Goal: Transaction & Acquisition: Purchase product/service

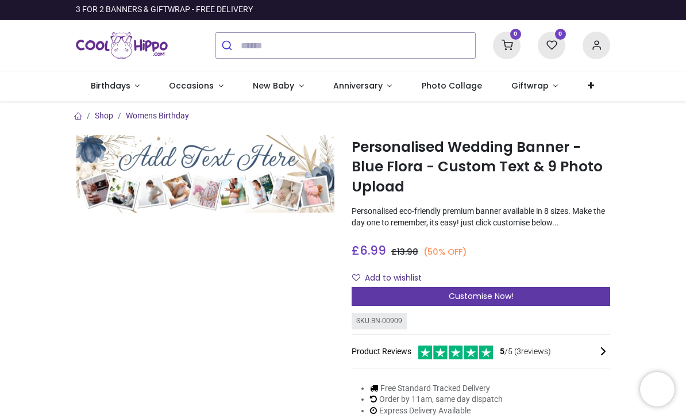
click at [495, 296] on span "Customise Now!" at bounding box center [481, 295] width 65 height 11
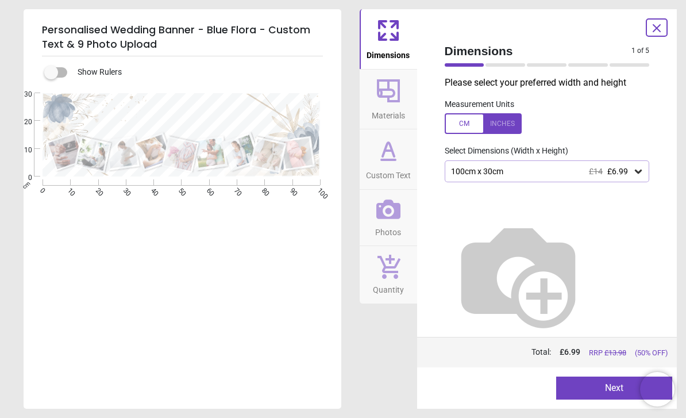
click at [587, 391] on button "Next" at bounding box center [614, 387] width 116 height 23
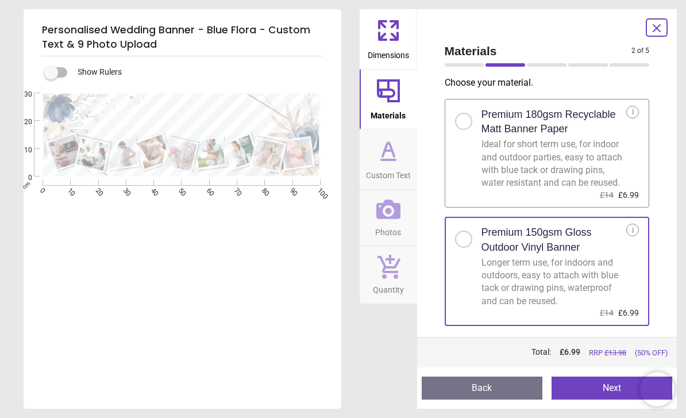
click at [606, 391] on button "Next" at bounding box center [611, 387] width 121 height 23
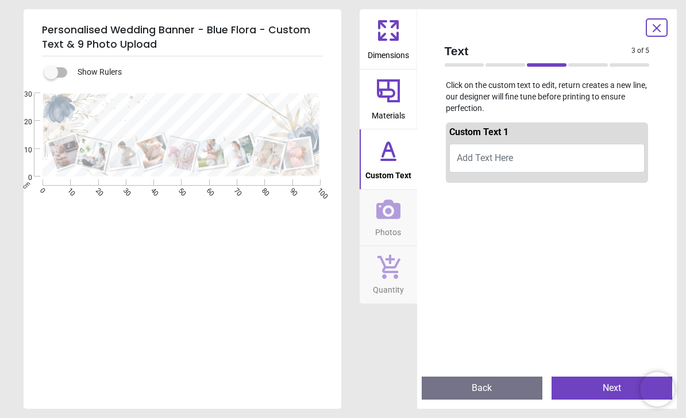
click at [484, 165] on button "Add Text Here" at bounding box center [547, 158] width 196 height 29
click at [479, 154] on span "Add Text Here" at bounding box center [485, 157] width 56 height 11
click at [511, 155] on button "He asked......She said yes!" at bounding box center [547, 160] width 196 height 32
click at [510, 152] on button "He asked......She said yes!" at bounding box center [547, 160] width 196 height 32
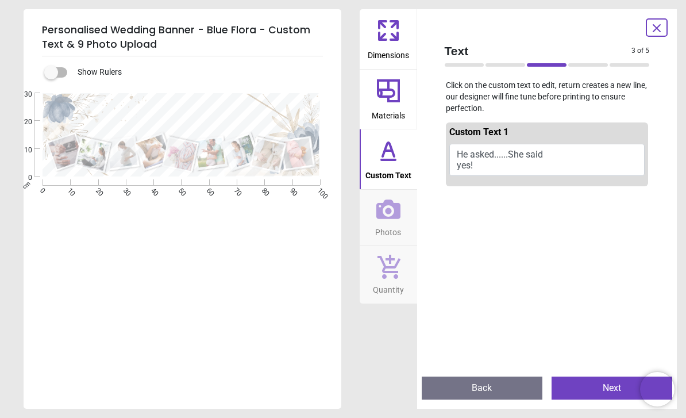
click at [479, 163] on button "He asked......She said yes!" at bounding box center [547, 160] width 196 height 32
click at [480, 168] on button "He asked......She said yes!" at bounding box center [547, 160] width 196 height 32
click at [480, 164] on button "He asked......She said yes!" at bounding box center [547, 160] width 196 height 32
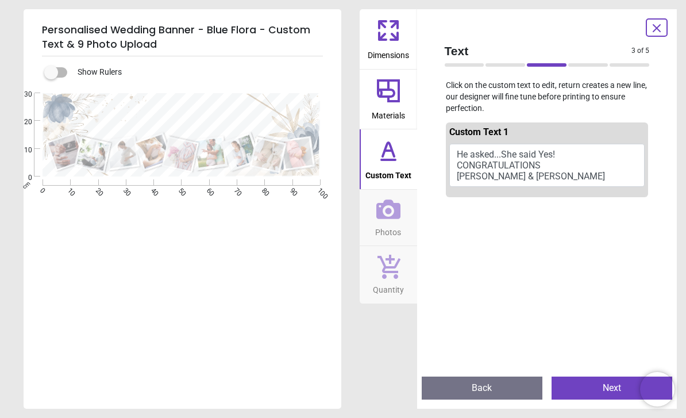
click at [548, 179] on button "He asked...She said Yes! CONGRATULATIONS Ethan & Shahara" at bounding box center [547, 166] width 196 height 44
click at [538, 178] on button "He asked...She said Yes! CONGRATULATIONS Ethan & Shahara" at bounding box center [547, 166] width 196 height 44
click at [549, 177] on button "He asked...She said Yes! CONGRATULATIONS Ethan & Shahara" at bounding box center [547, 166] width 196 height 44
click at [560, 176] on button "He asked...She said Yes! CONGRATULATIONS Ethan & Shahara" at bounding box center [547, 166] width 196 height 44
click at [547, 174] on button "He asked...She said Yes! CONGRATULATIONS Ethan & Shahara" at bounding box center [547, 166] width 196 height 44
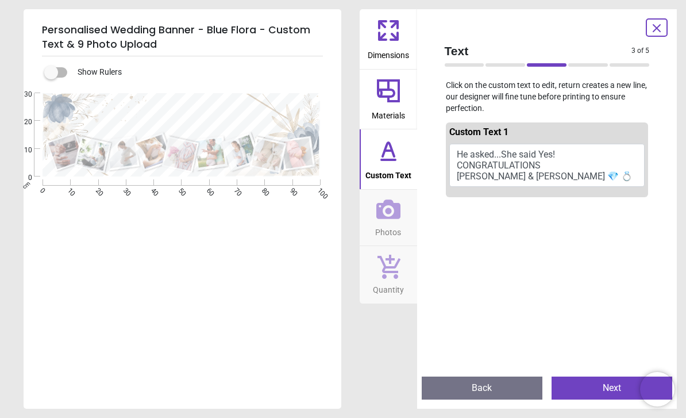
click at [567, 176] on button "He asked...She said Yes! CONGRATULATIONS Ethan & Shahara 💎 💍" at bounding box center [547, 166] width 196 height 44
click at [555, 177] on button "He asked...She said Yes! CONGRATULATIONS Ethan & Shahara 💎 💍" at bounding box center [547, 166] width 196 height 44
click at [455, 176] on button "He asked...She said Yes! CONGRATULATIONS Ethan & Shahara 💎" at bounding box center [547, 166] width 196 height 44
click at [457, 173] on button "He asked...She said Yes! CONGRATULATIONS Ethan & Shahara 💎" at bounding box center [547, 166] width 196 height 44
click at [511, 293] on div at bounding box center [547, 411] width 203 height 418
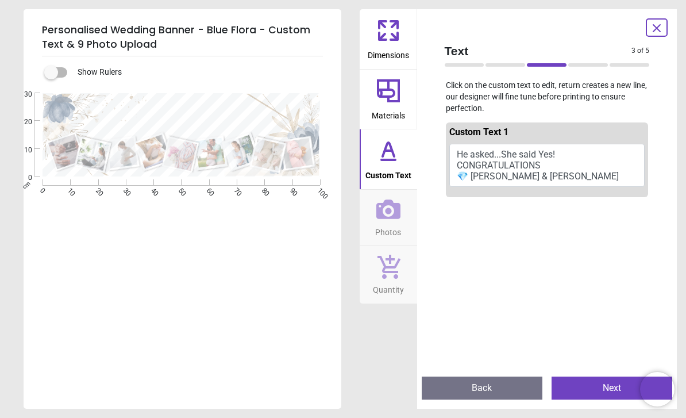
click at [585, 171] on button "He asked...She said Yes! CONGRATULATIONS 💎 Ethan & Shahara diamon" at bounding box center [547, 166] width 196 height 44
click at [574, 177] on button "He asked...She said Yes! CONGRATULATIONS 💎 Ethan & Shahara diamon" at bounding box center [547, 166] width 196 height 44
click at [577, 175] on button "He asked...She said Yes! CONGRATULATIONS 💎 Ethan & Shaharadiamond" at bounding box center [547, 166] width 196 height 44
click at [576, 175] on button "He asked...She said Yes! CONGRATULATIONS 💎 Ethan & Shahara diamon" at bounding box center [547, 166] width 196 height 44
click at [574, 176] on button "He asked...She said Yes! CONGRATULATIONS 💎 Ethan & Shahara diamon" at bounding box center [547, 166] width 196 height 44
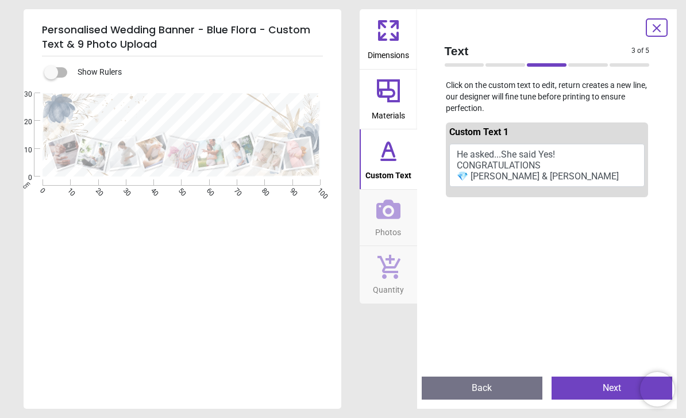
click at [569, 175] on button "He asked...She said Yes! CONGRATULATIONS 💎 Ethan & Shahara diamon" at bounding box center [547, 166] width 196 height 44
click at [579, 173] on button "He asked...She said Yes! CONGRATULATIONS 💎 Ethan & Shahara diamon" at bounding box center [547, 166] width 196 height 44
type textarea "**********"
click at [606, 390] on button "Next" at bounding box center [611, 387] width 121 height 23
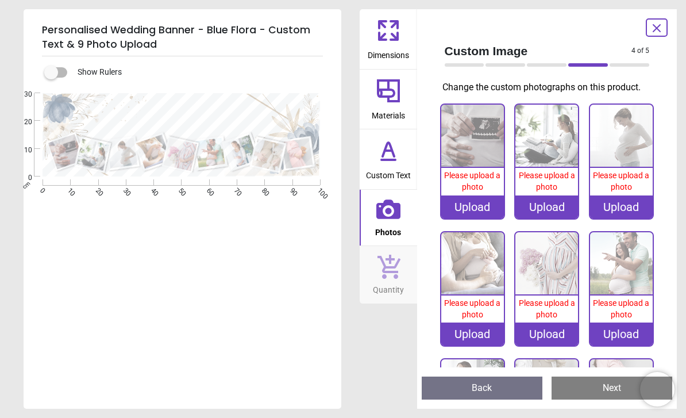
click at [476, 206] on div "Upload" at bounding box center [472, 206] width 63 height 23
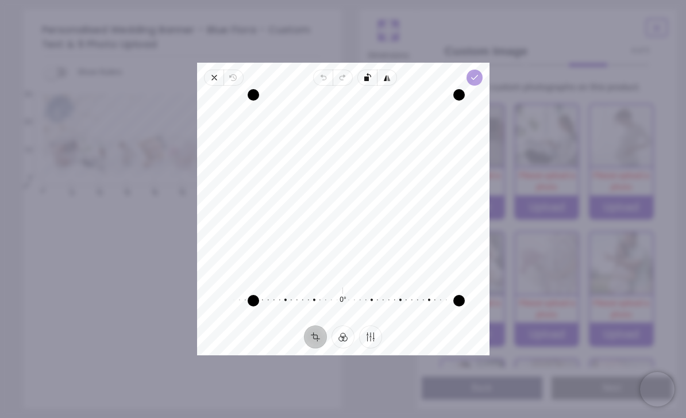
click at [482, 69] on span "Done" at bounding box center [474, 77] width 16 height 16
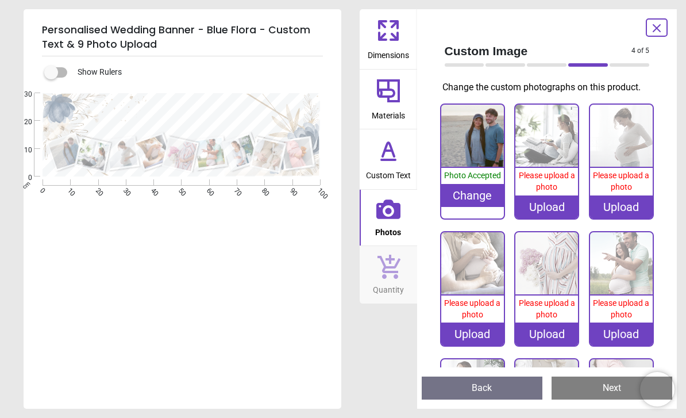
click at [485, 192] on div "Change" at bounding box center [472, 195] width 63 height 23
click at [478, 207] on div "Change" at bounding box center [472, 206] width 63 height 23
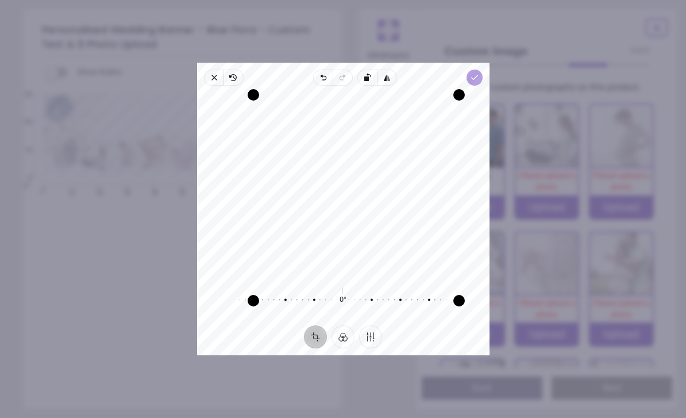
click at [481, 69] on span "Done" at bounding box center [474, 77] width 16 height 16
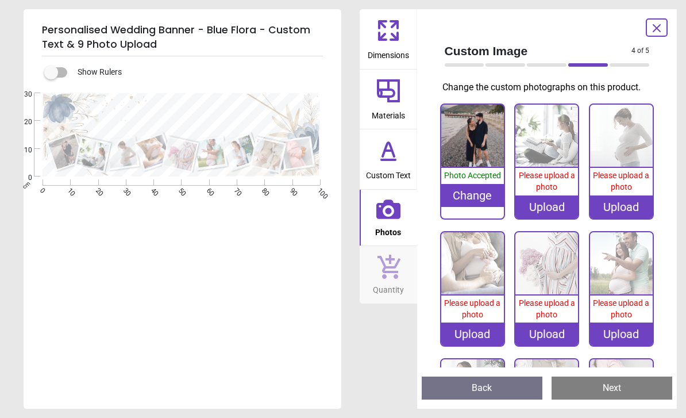
click at [554, 207] on div "Upload" at bounding box center [546, 206] width 63 height 23
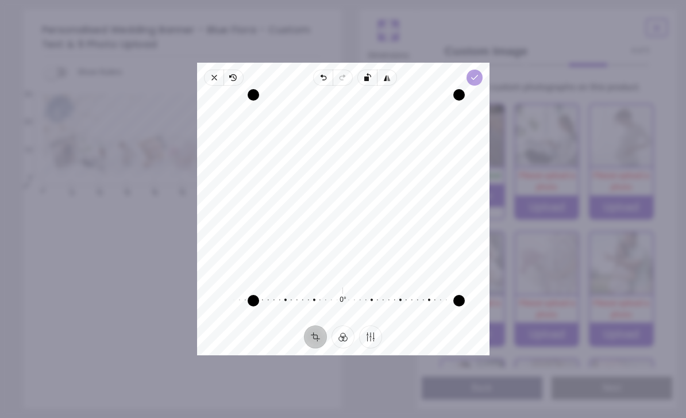
click at [478, 73] on icon "button" at bounding box center [473, 77] width 9 height 9
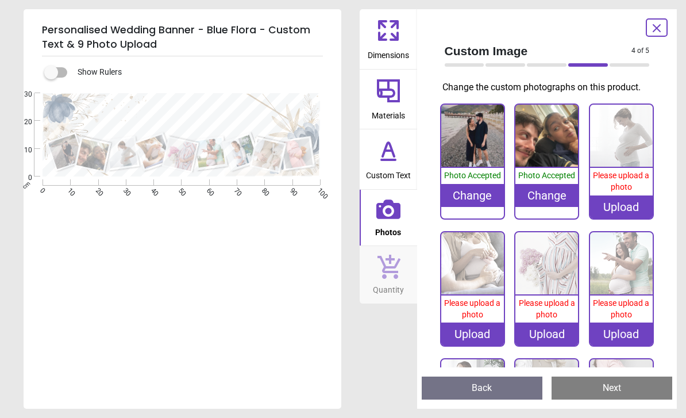
click at [299, 157] on image at bounding box center [297, 153] width 31 height 31
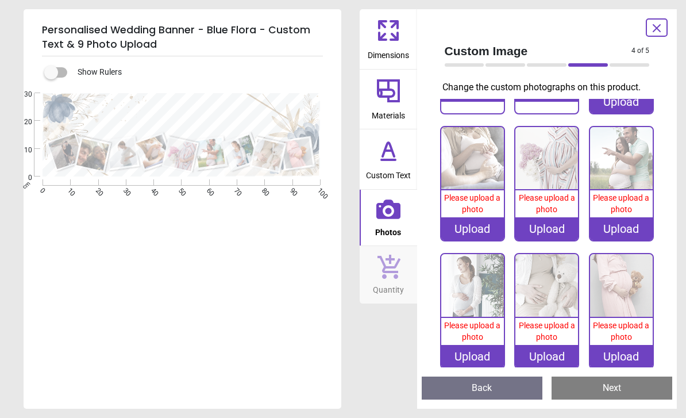
scroll to position [116, 0]
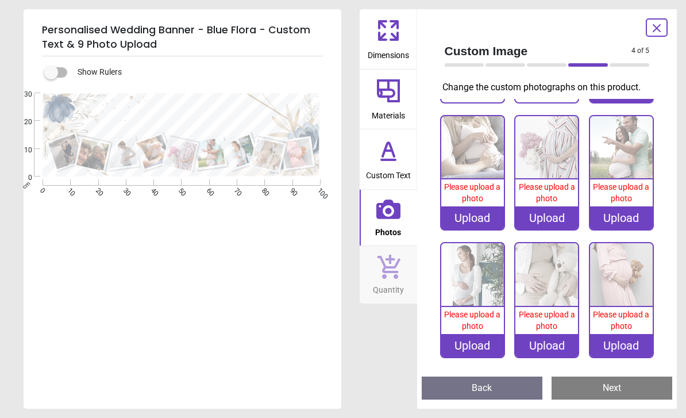
click at [0, 0] on html "Login • Register Birthdays Milestone Birthday 1531 products 225" at bounding box center [343, 209] width 686 height 418
click at [624, 346] on div "Upload" at bounding box center [621, 345] width 63 height 23
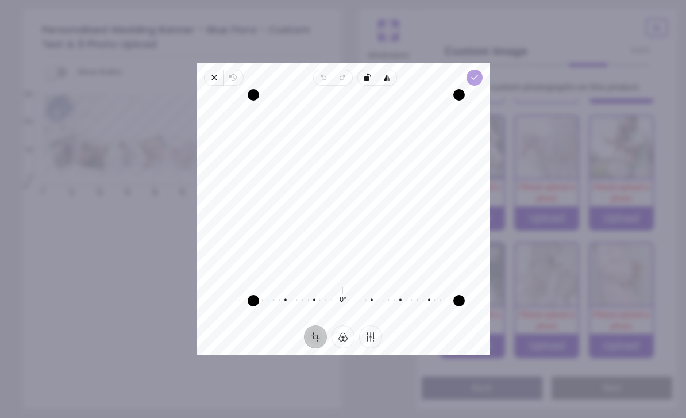
click at [478, 73] on icon "button" at bounding box center [473, 77] width 9 height 9
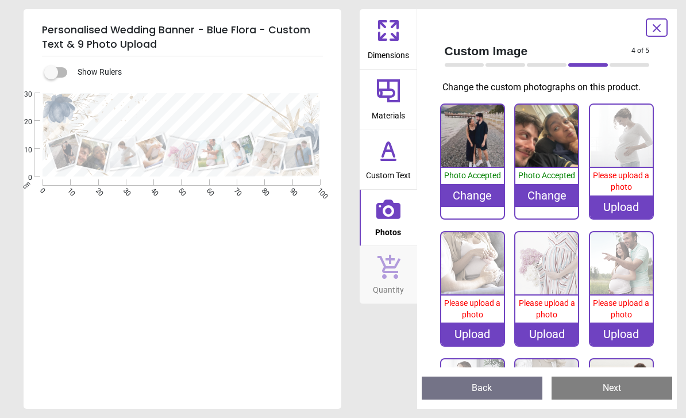
scroll to position [116, 0]
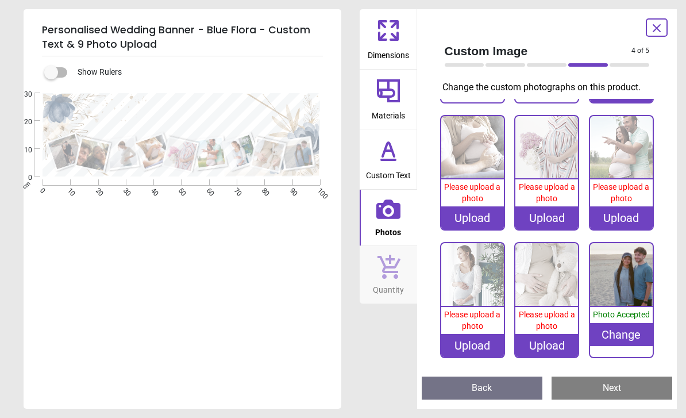
click at [160, 153] on image at bounding box center [153, 151] width 34 height 34
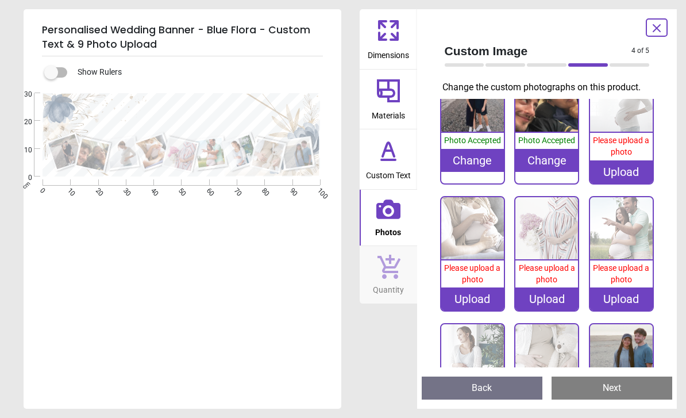
scroll to position [40, 0]
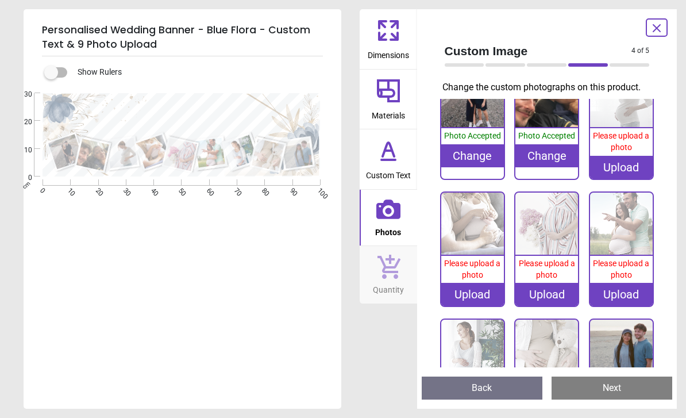
click at [473, 295] on div "Upload" at bounding box center [472, 294] width 63 height 23
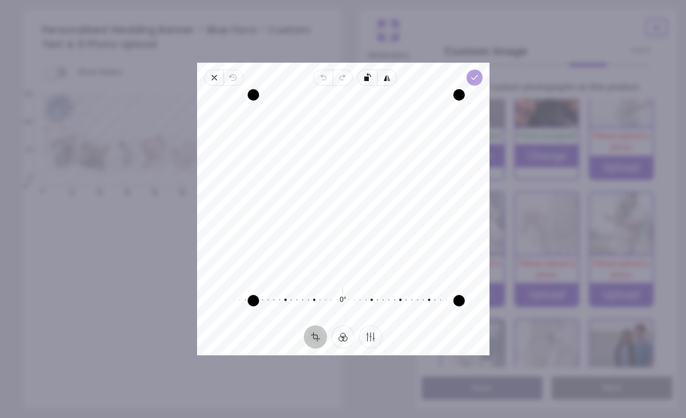
click at [478, 73] on icon "button" at bounding box center [473, 77] width 9 height 9
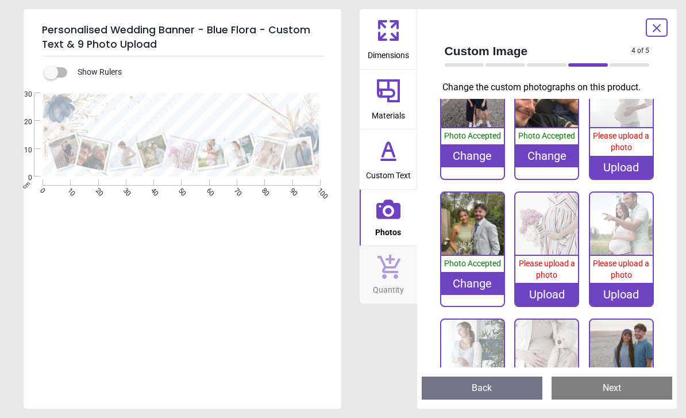
click at [177, 148] on image at bounding box center [180, 154] width 33 height 33
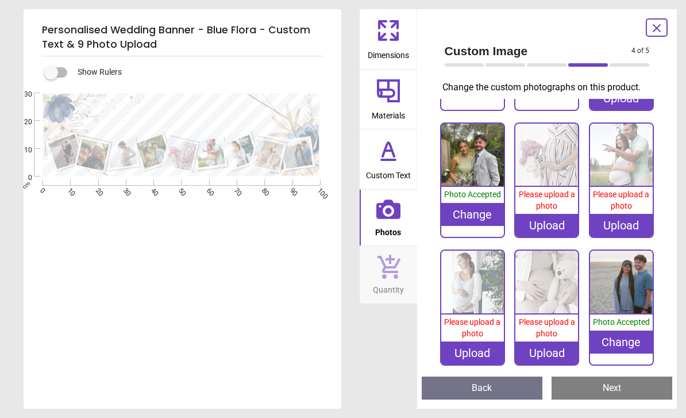
scroll to position [116, 0]
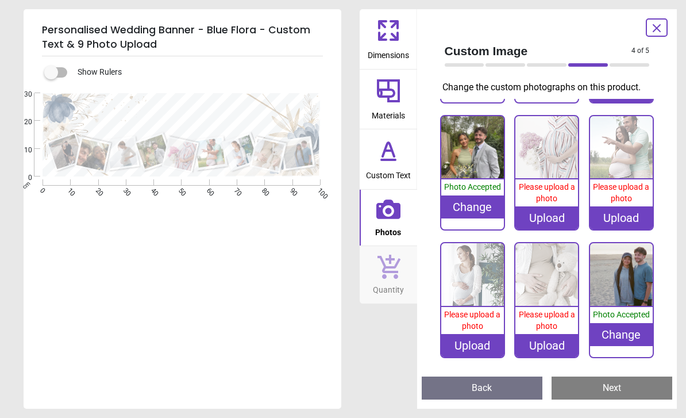
click at [557, 221] on div "Upload" at bounding box center [546, 217] width 63 height 23
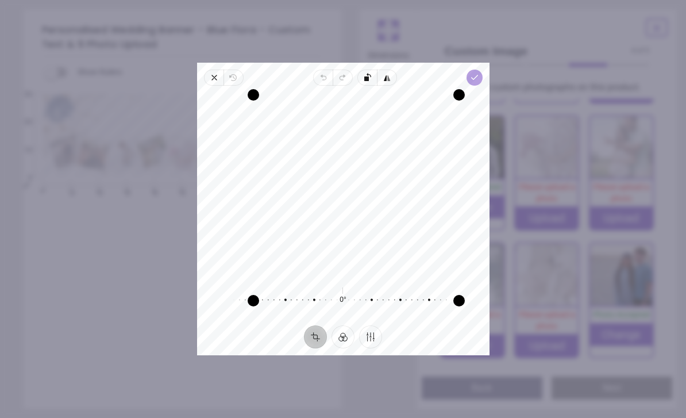
click at [477, 75] on polyline "button" at bounding box center [474, 77] width 6 height 4
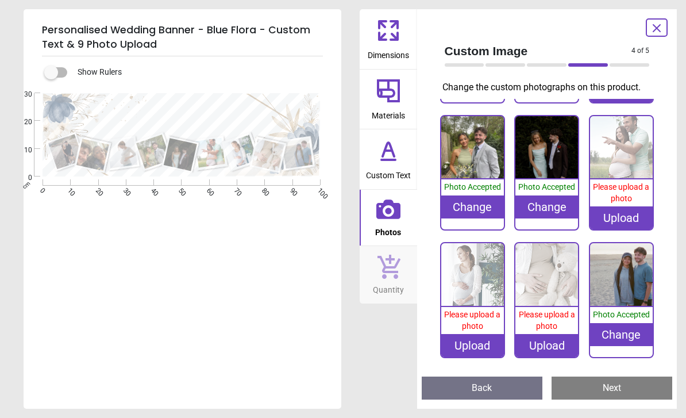
click at [130, 153] on image at bounding box center [122, 153] width 31 height 30
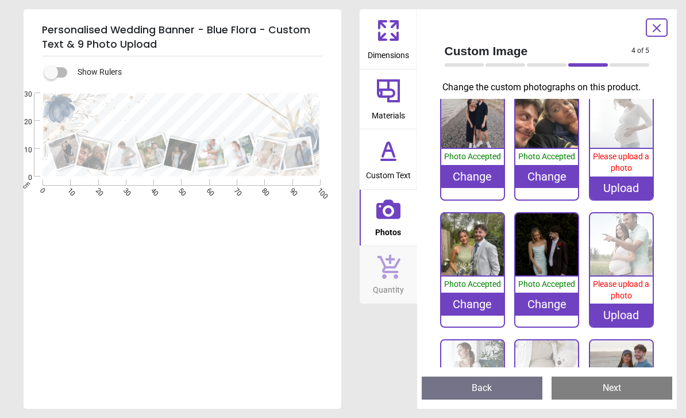
scroll to position [6, 0]
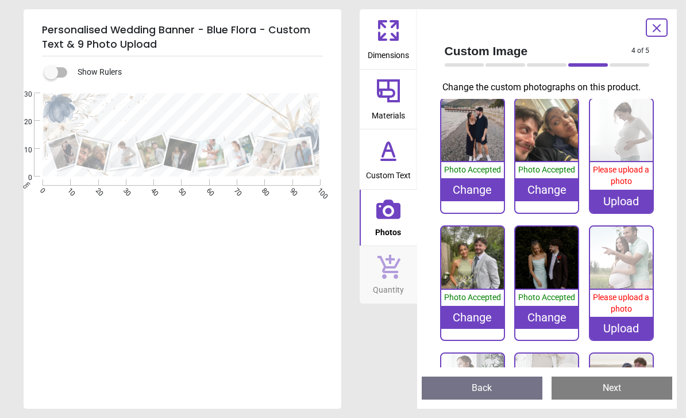
click at [624, 202] on div "Upload" at bounding box center [621, 201] width 63 height 23
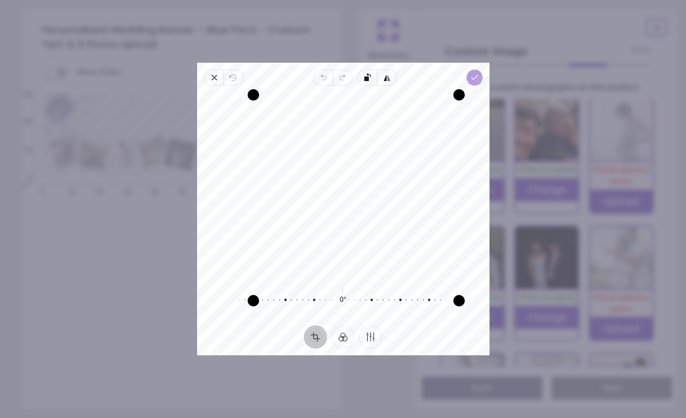
click at [477, 75] on polyline "button" at bounding box center [474, 77] width 6 height 4
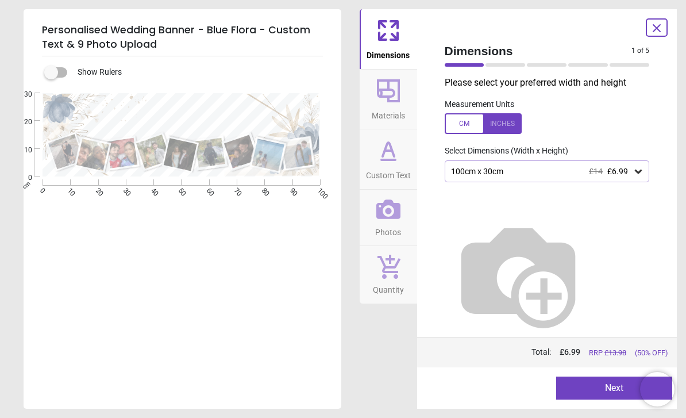
click at [605, 392] on button "Next" at bounding box center [614, 387] width 116 height 23
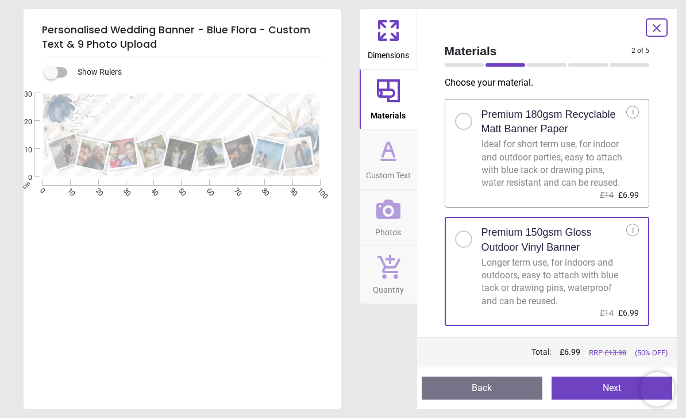
click at [605, 392] on button "Next" at bounding box center [611, 387] width 121 height 23
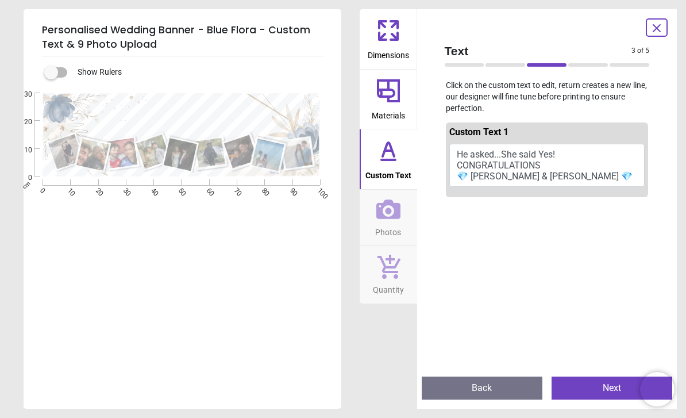
click at [387, 156] on icon at bounding box center [388, 151] width 28 height 28
click at [388, 160] on icon at bounding box center [388, 160] width 14 height 0
click at [595, 399] on button "Next" at bounding box center [611, 387] width 121 height 23
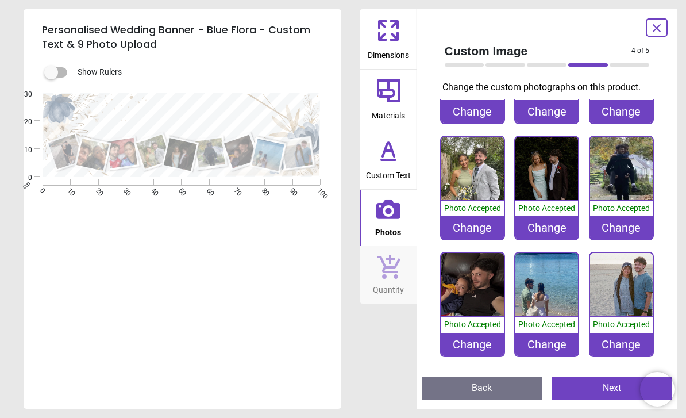
scroll to position [83, 0]
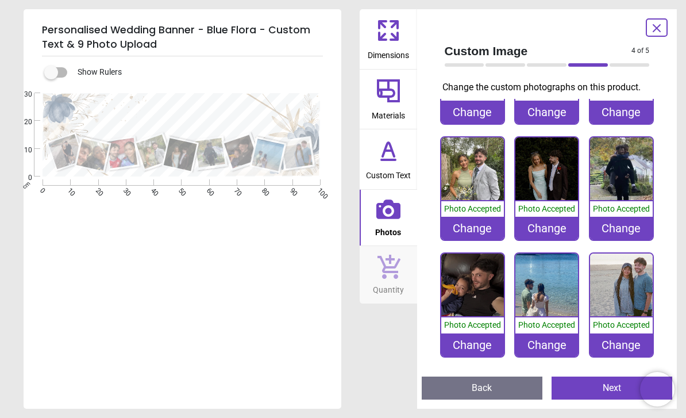
click at [627, 227] on div "Change" at bounding box center [621, 228] width 63 height 23
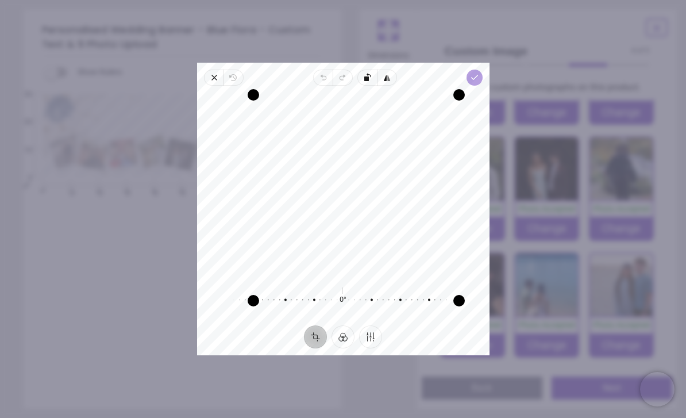
click at [478, 73] on icon "button" at bounding box center [473, 77] width 9 height 9
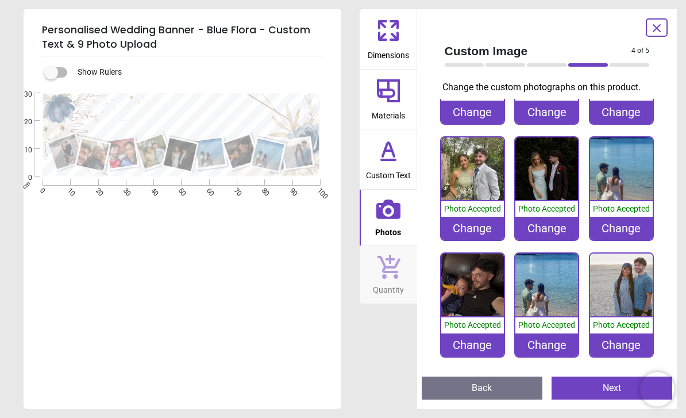
click at [552, 346] on div "Change" at bounding box center [546, 344] width 63 height 23
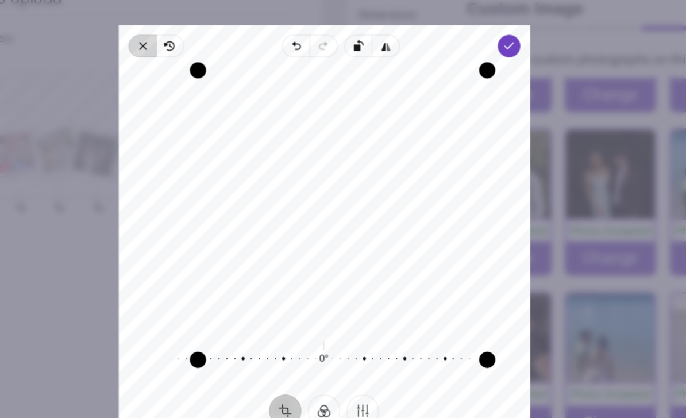
click at [204, 69] on span "Close" at bounding box center [214, 77] width 20 height 16
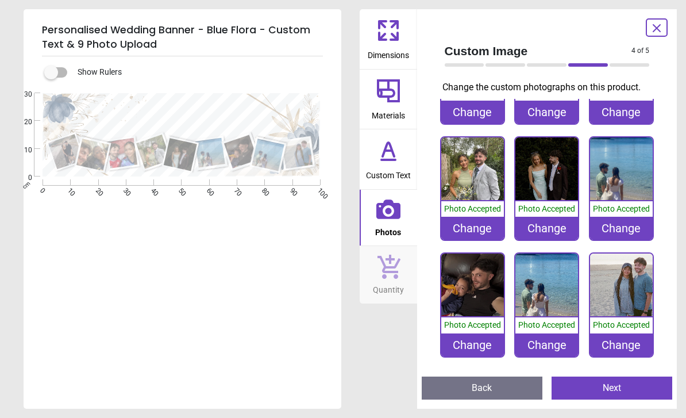
click at [545, 343] on div "Change" at bounding box center [546, 344] width 63 height 23
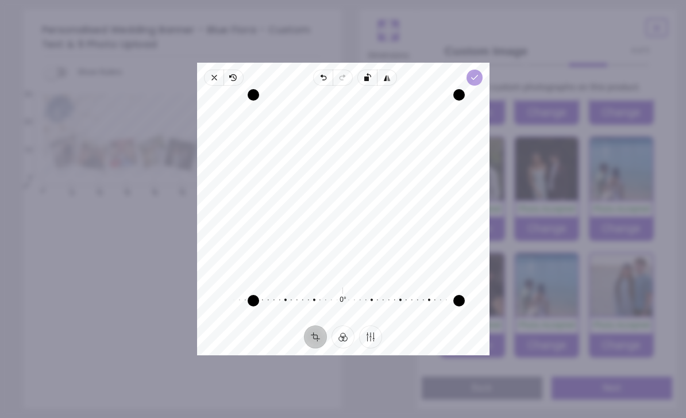
click at [478, 73] on icon "button" at bounding box center [473, 77] width 9 height 9
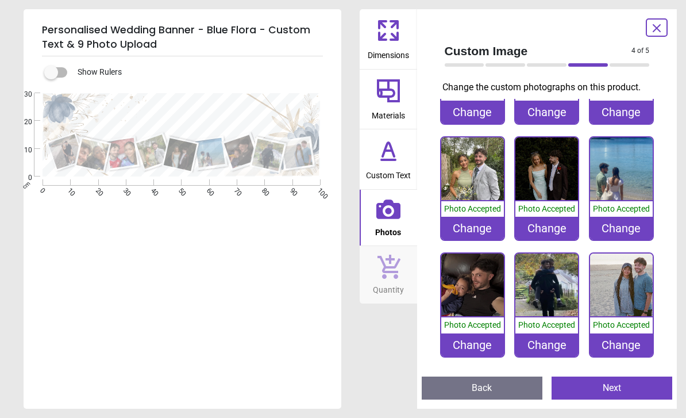
click at [542, 345] on div "Change" at bounding box center [546, 344] width 63 height 23
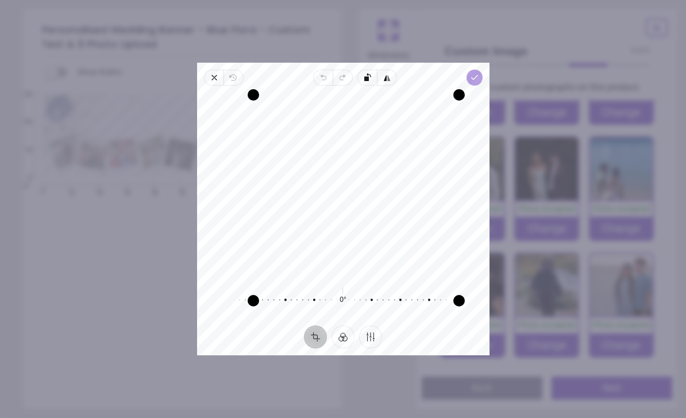
click at [478, 73] on icon "button" at bounding box center [473, 77] width 9 height 9
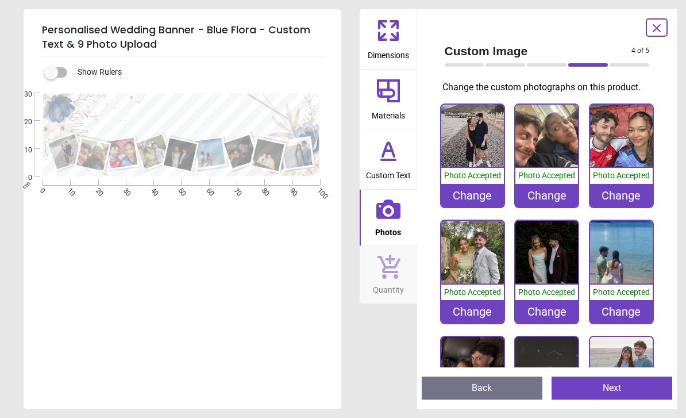
scroll to position [83, 0]
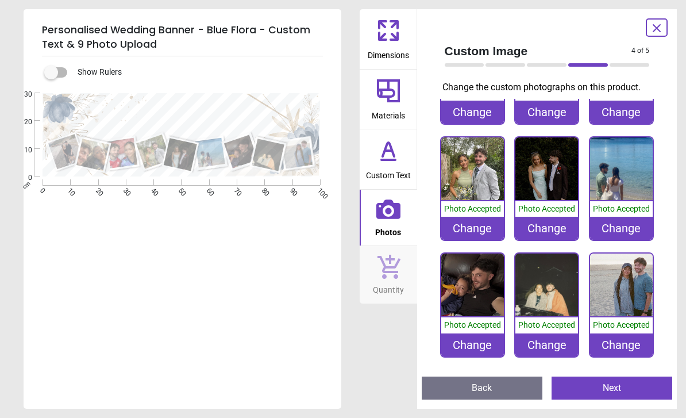
click at [621, 390] on button "Next" at bounding box center [611, 387] width 121 height 23
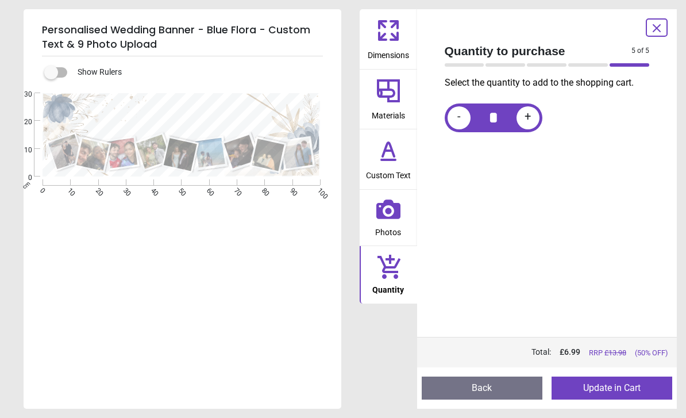
click at [622, 383] on button "Update in Cart" at bounding box center [611, 387] width 121 height 23
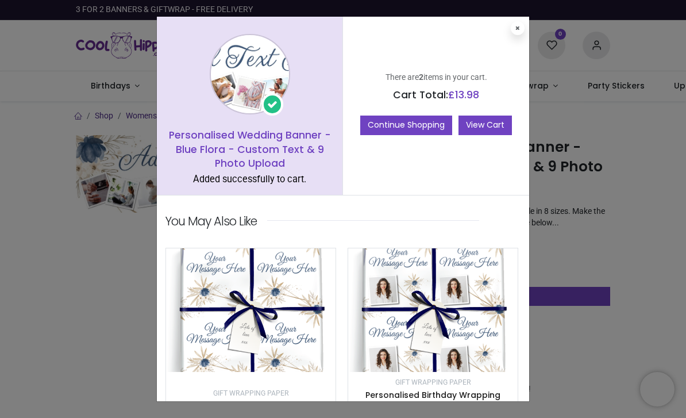
click at [478, 121] on link "View Cart" at bounding box center [484, 125] width 53 height 20
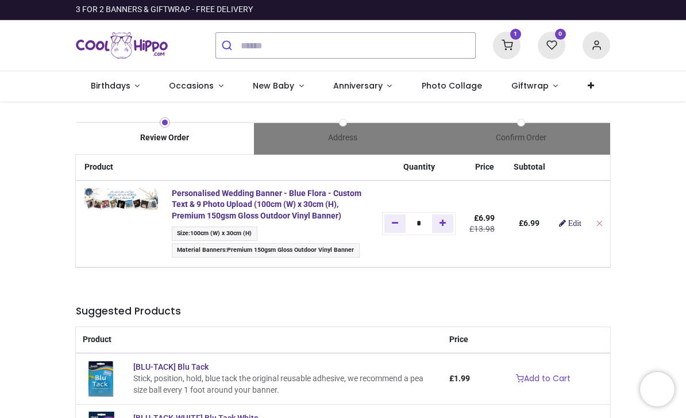
click at [579, 226] on span "Edit" at bounding box center [574, 223] width 13 height 8
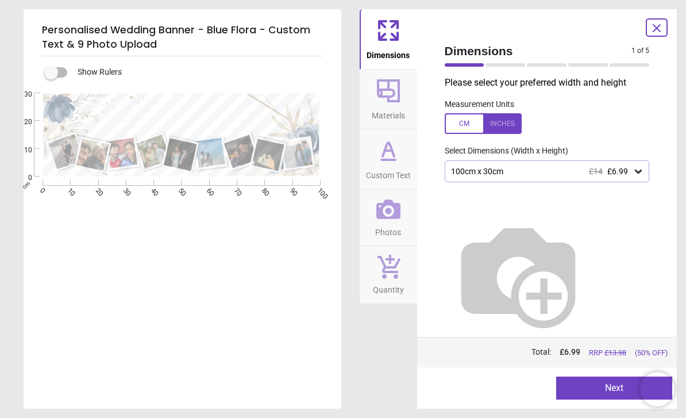
click at [604, 387] on button "Next" at bounding box center [614, 387] width 116 height 23
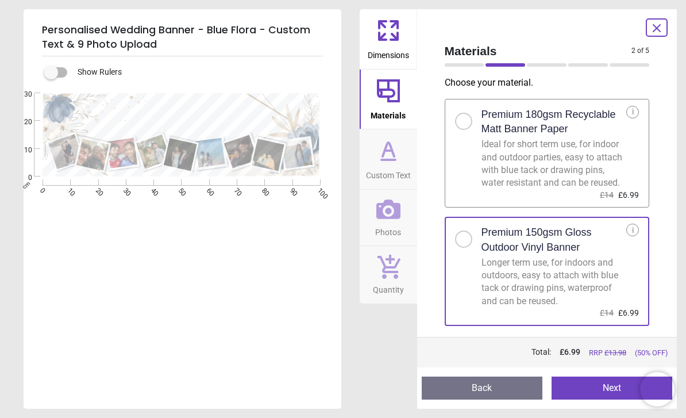
click at [604, 387] on button "Next" at bounding box center [611, 387] width 121 height 23
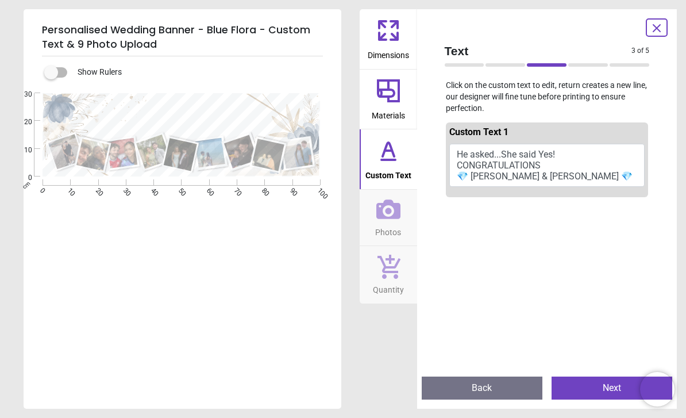
click at [604, 387] on button "Next" at bounding box center [611, 387] width 121 height 23
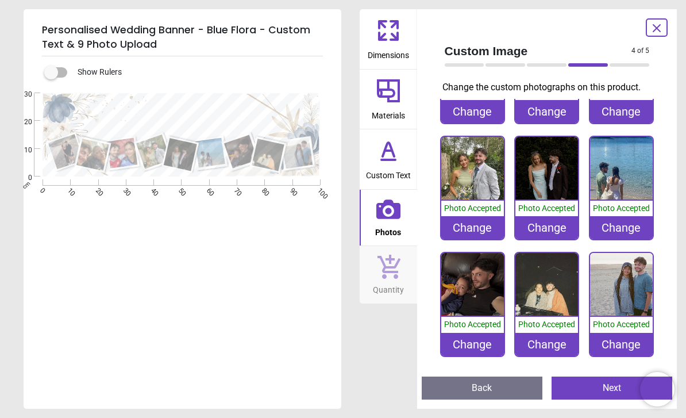
scroll to position [83, 0]
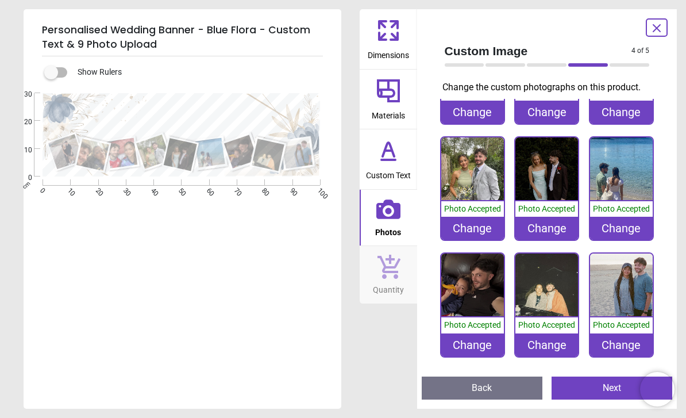
click at [486, 345] on div "Change" at bounding box center [472, 344] width 63 height 23
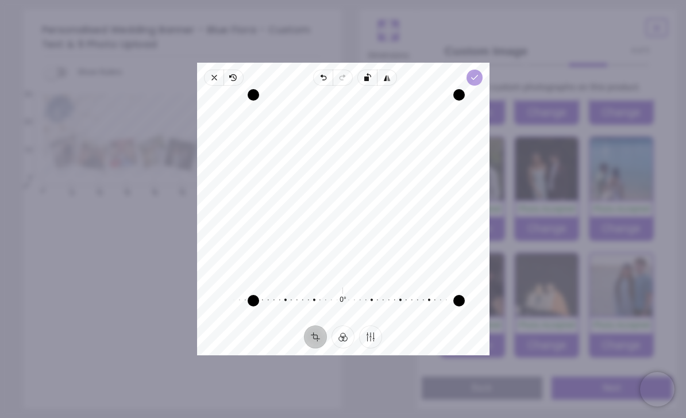
click at [482, 69] on span "Done" at bounding box center [474, 77] width 16 height 16
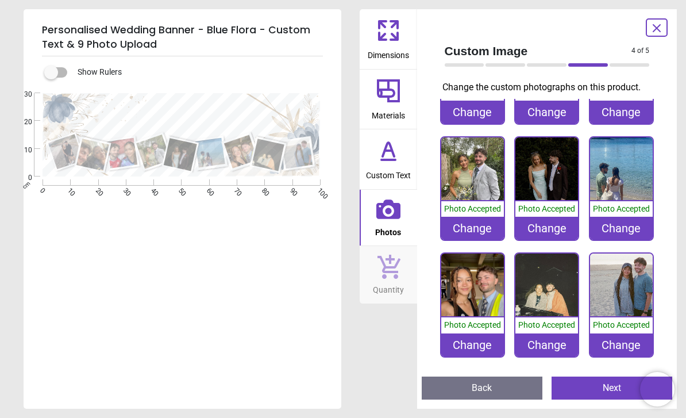
click at [469, 346] on div "Change" at bounding box center [472, 344] width 63 height 23
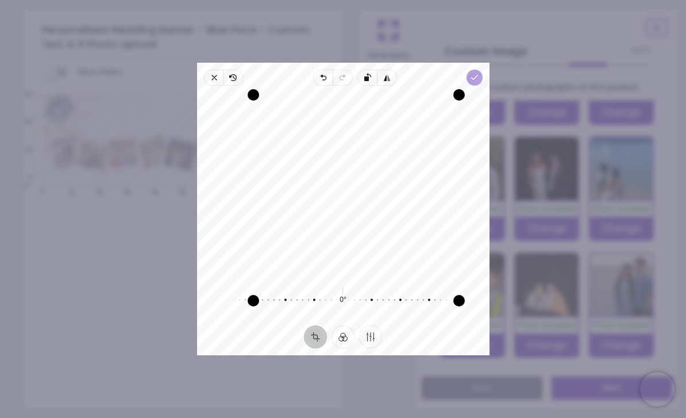
click at [478, 73] on icon "button" at bounding box center [473, 77] width 9 height 9
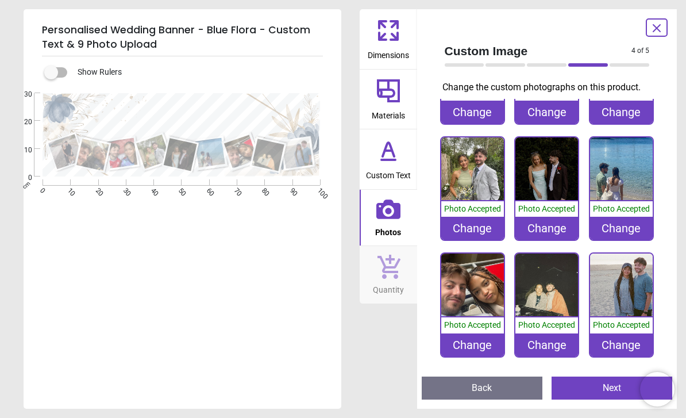
click at [480, 343] on html "Login • Register Birthdays Milestone Birthday 1531 products 225" at bounding box center [343, 209] width 686 height 418
click at [481, 344] on div "Change" at bounding box center [472, 344] width 63 height 23
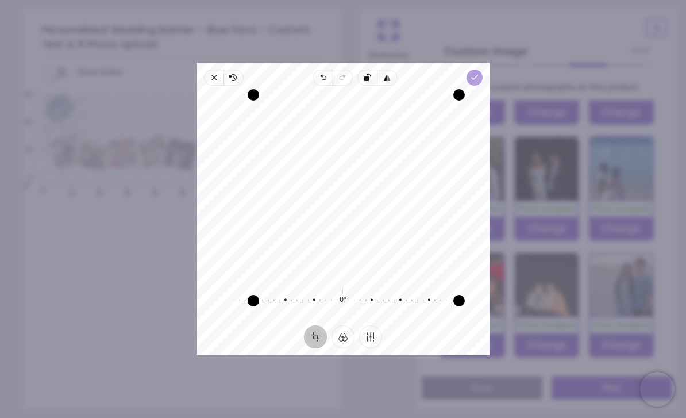
click at [482, 69] on span "Done" at bounding box center [474, 77] width 16 height 16
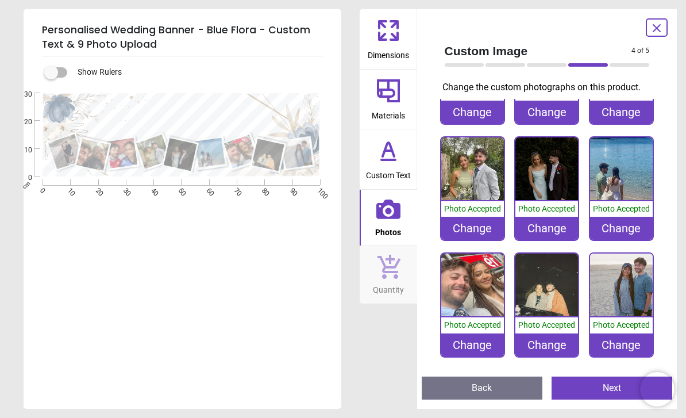
click at [470, 346] on div "Change" at bounding box center [472, 344] width 63 height 23
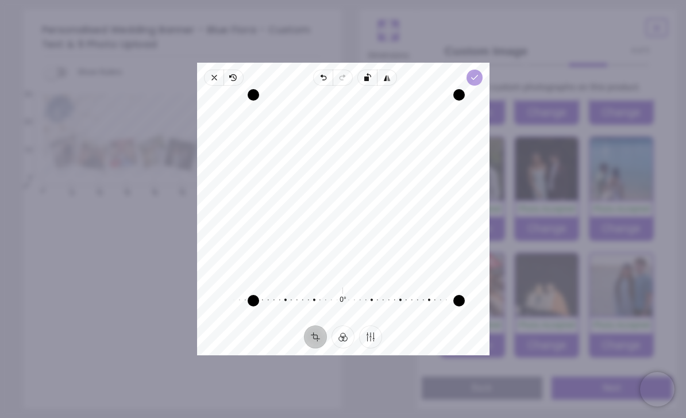
click at [478, 73] on icon "button" at bounding box center [473, 77] width 9 height 9
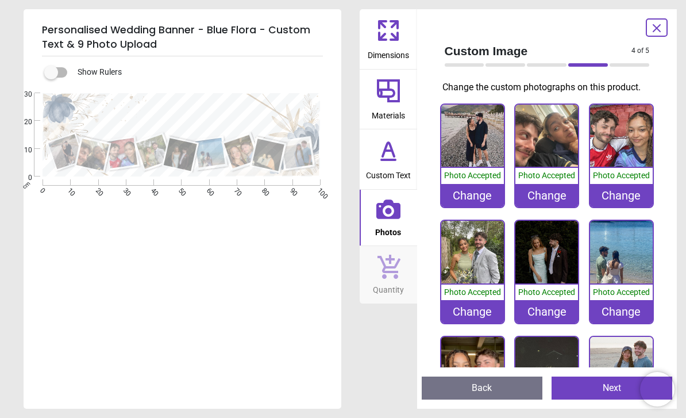
scroll to position [0, 0]
click at [616, 393] on button "Next" at bounding box center [611, 387] width 121 height 23
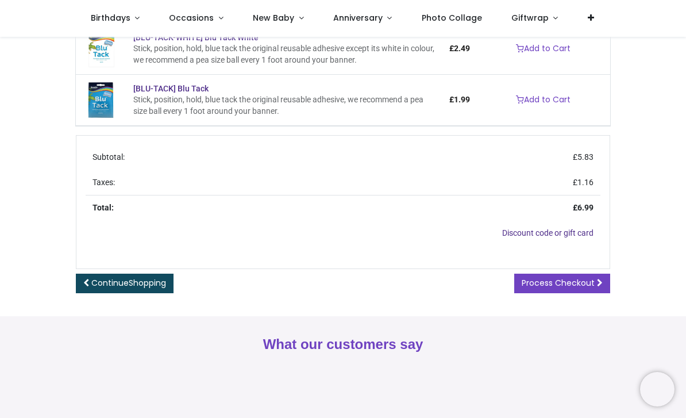
scroll to position [288, 0]
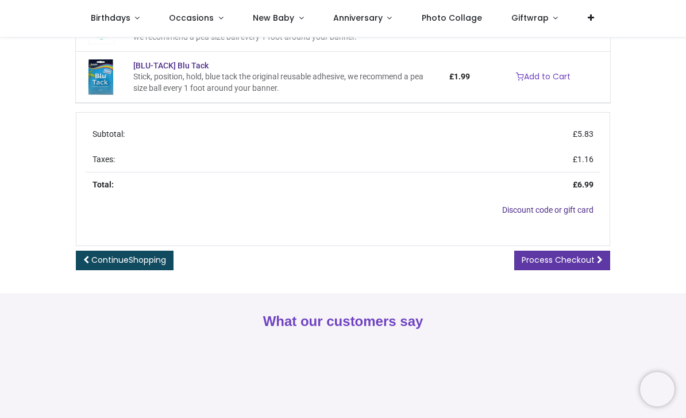
click at [571, 254] on span "Process Checkout" at bounding box center [557, 259] width 73 height 11
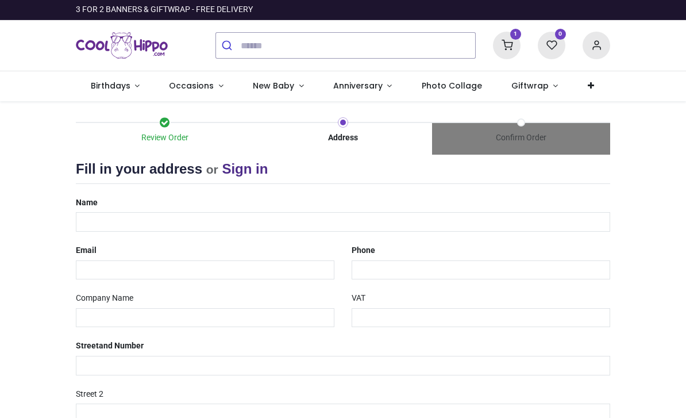
select select "***"
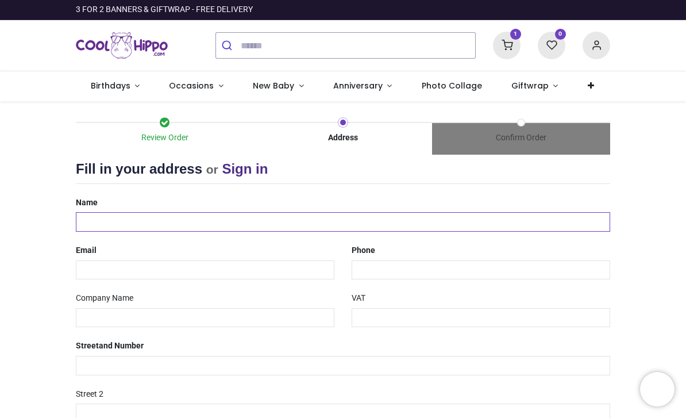
click at [114, 220] on input "text" at bounding box center [343, 222] width 534 height 20
type input "**********"
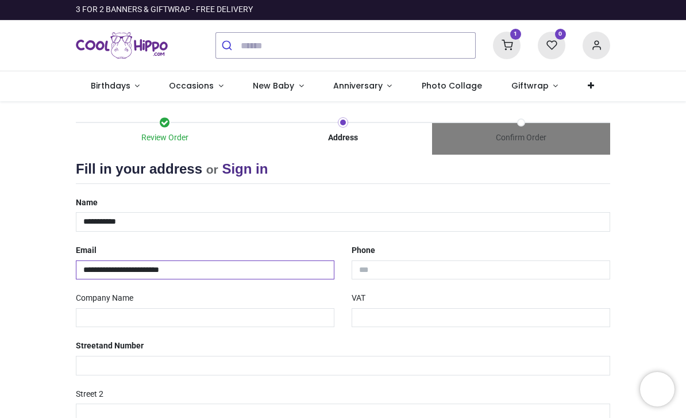
type input "**********"
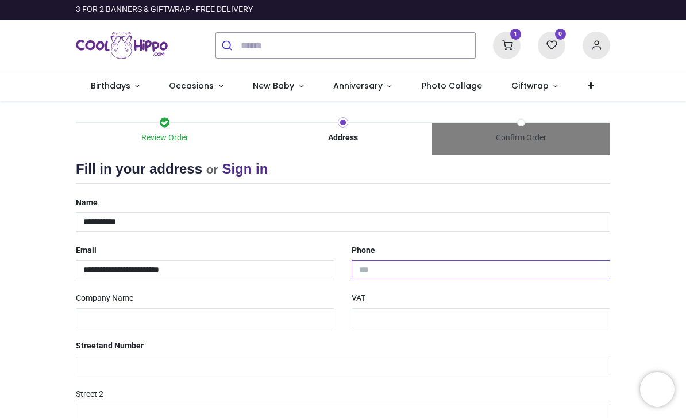
click at [375, 267] on input "tel" at bounding box center [480, 270] width 258 height 20
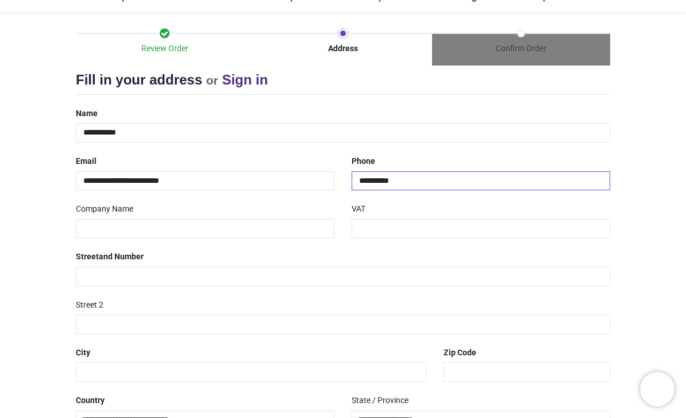
scroll to position [112, 0]
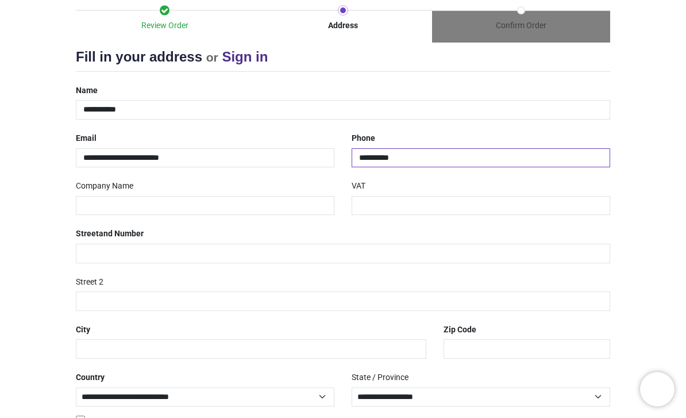
type input "**********"
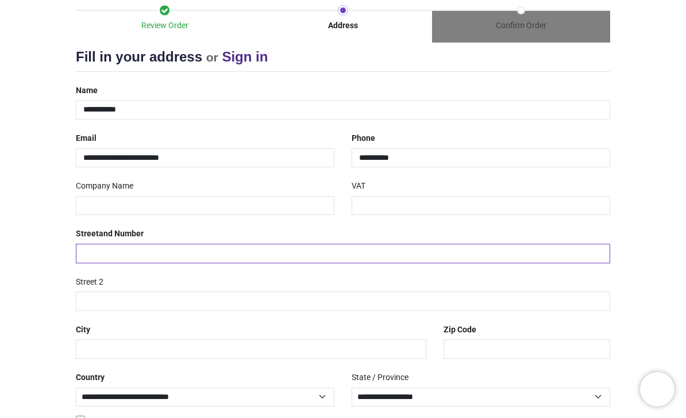
click at [142, 250] on input "text" at bounding box center [343, 254] width 534 height 20
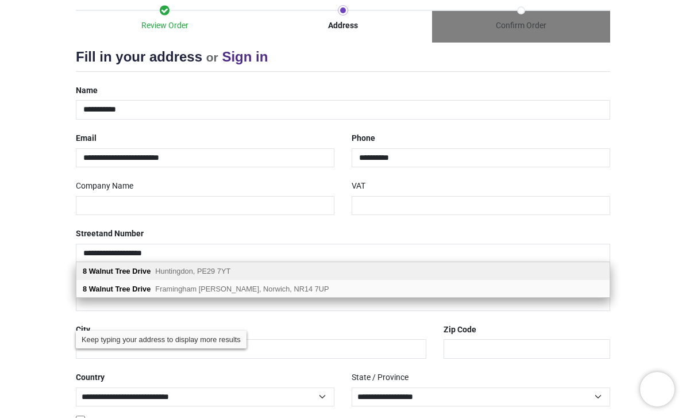
click at [153, 271] on div "[STREET_ADDRESS]" at bounding box center [342, 271] width 533 height 18
type input "**********"
type input "********"
select select "***"
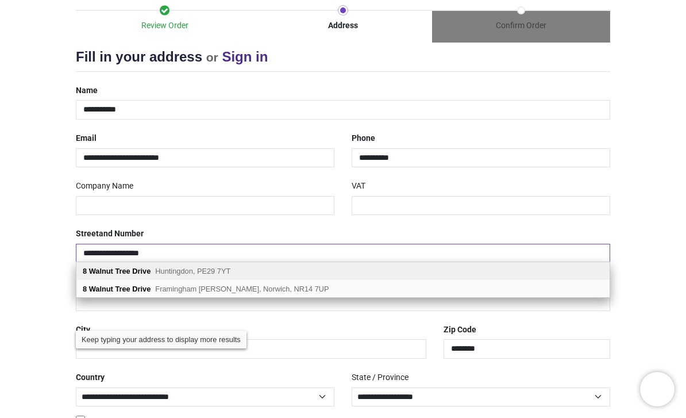
select select "***"
type input "**********"
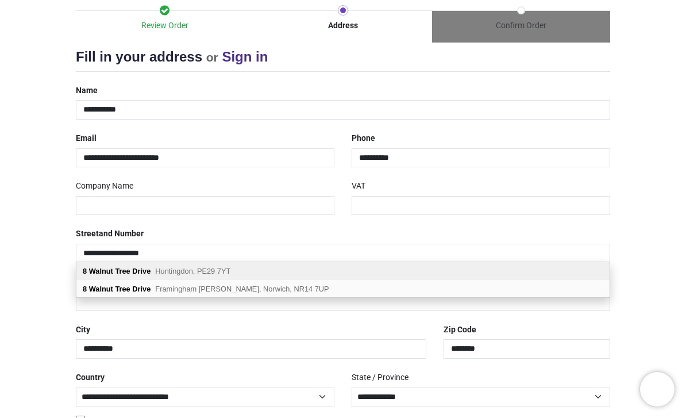
click at [153, 271] on div "[STREET_ADDRESS]" at bounding box center [342, 271] width 533 height 18
select select "***"
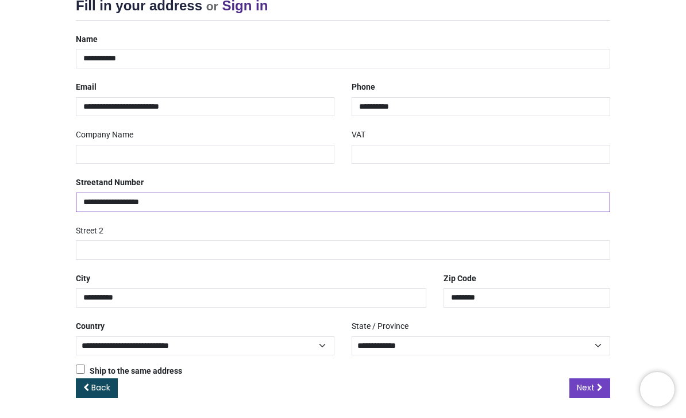
scroll to position [162, 0]
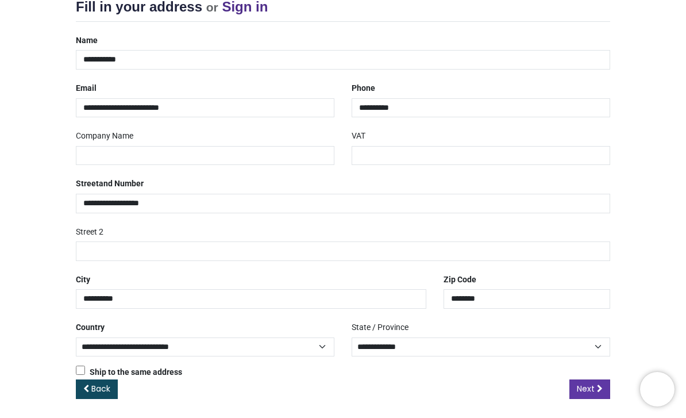
click at [582, 384] on span "Next" at bounding box center [586, 387] width 18 height 11
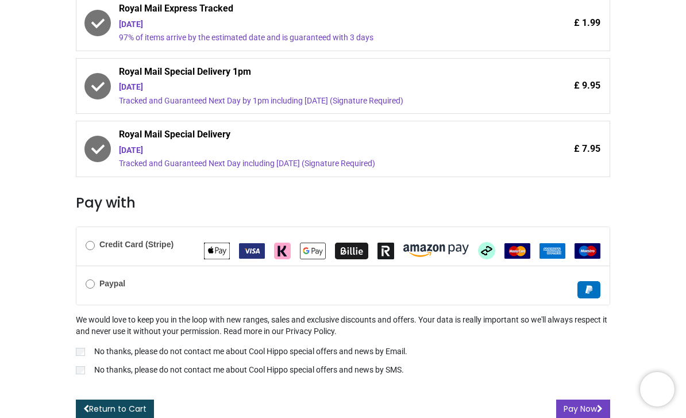
scroll to position [292, 0]
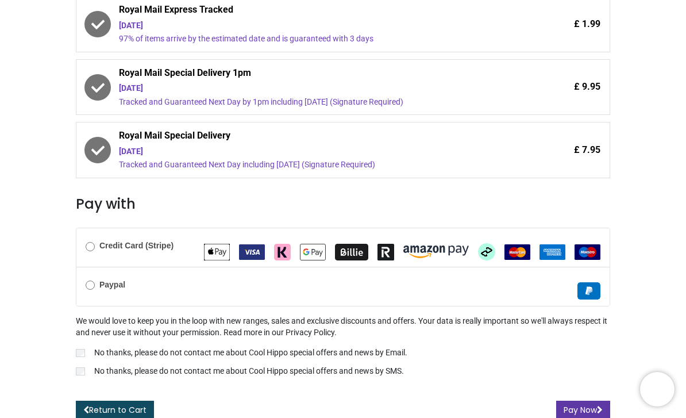
click at [578, 407] on button "Pay Now" at bounding box center [583, 410] width 54 height 20
